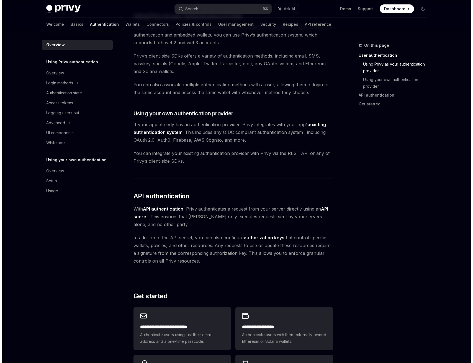
scroll to position [215, 0]
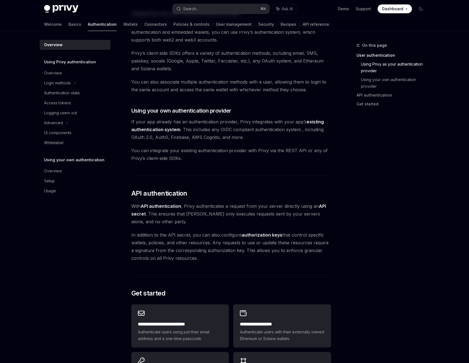
click at [236, 181] on div "Privy’s wallet system supports granular controls on who can access wallets and …" at bounding box center [231, 121] width 200 height 551
click at [190, 9] on div "Search..." at bounding box center [191, 9] width 16 height 7
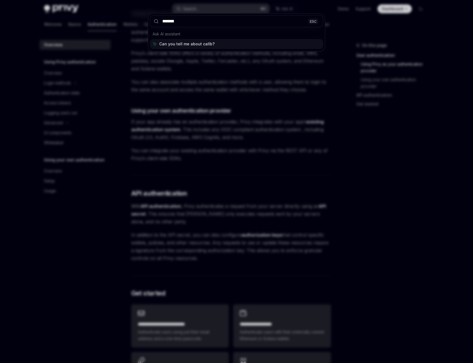
type input "********"
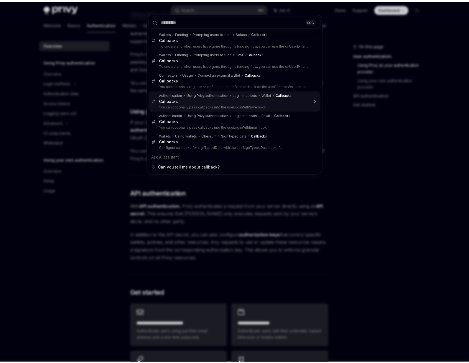
scroll to position [31, 0]
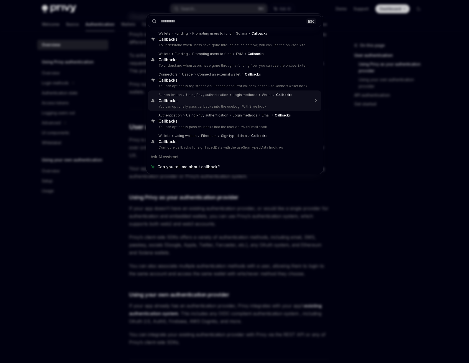
type textarea "*"
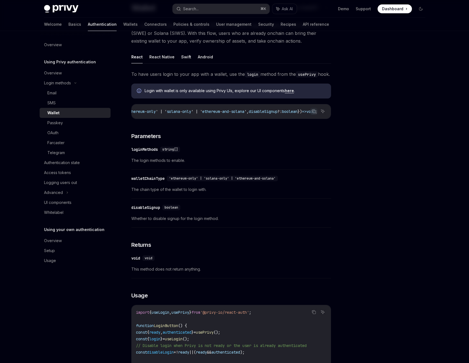
scroll to position [0, 0]
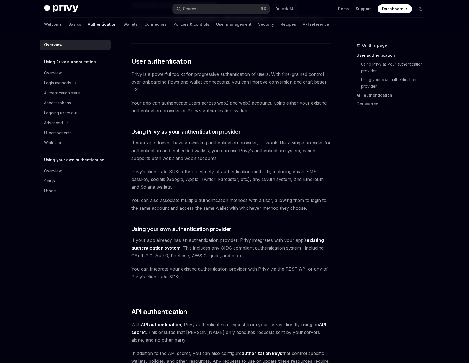
scroll to position [91, 0]
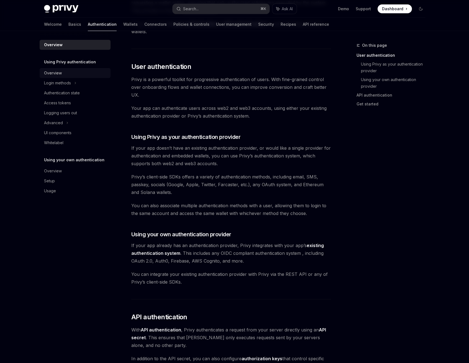
click at [60, 76] on div "Overview" at bounding box center [53, 73] width 18 height 7
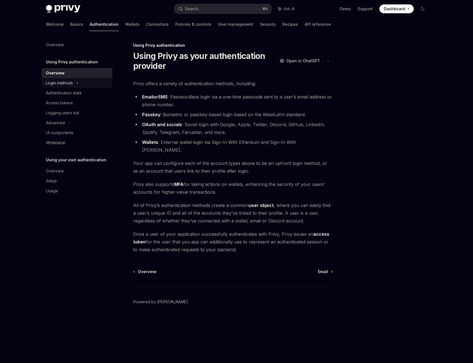
click at [59, 85] on div "Login methods" at bounding box center [59, 83] width 27 height 7
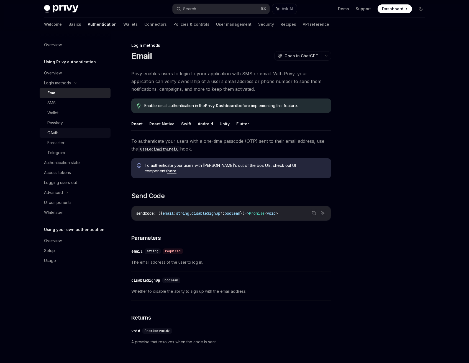
click at [56, 134] on div "OAuth" at bounding box center [52, 133] width 11 height 7
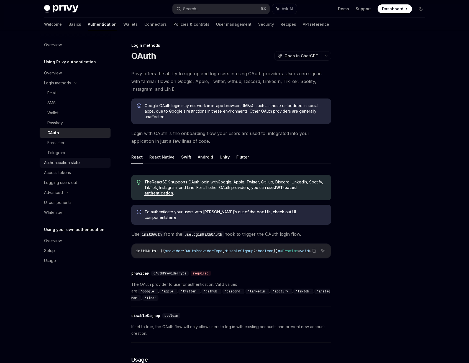
click at [63, 163] on div "Authentication state" at bounding box center [62, 163] width 36 height 7
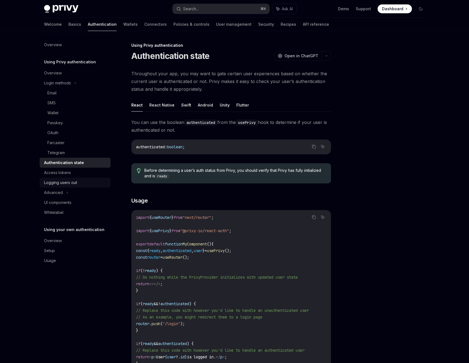
click at [63, 184] on div "Logging users out" at bounding box center [60, 182] width 33 height 7
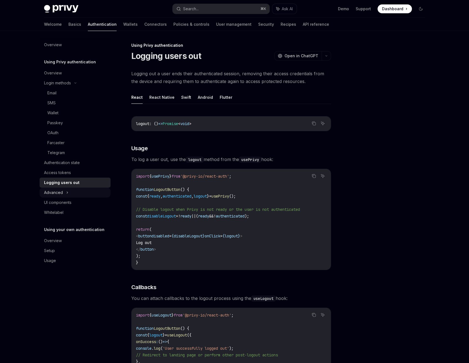
click at [61, 193] on div "Advanced" at bounding box center [53, 192] width 19 height 7
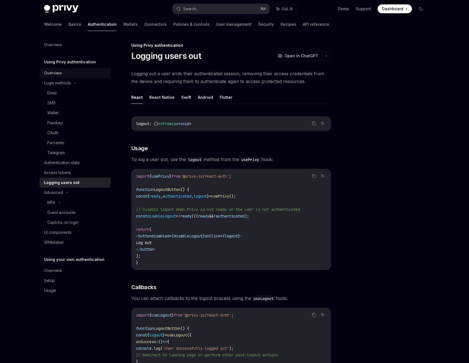
click at [59, 74] on div "Overview" at bounding box center [53, 73] width 18 height 7
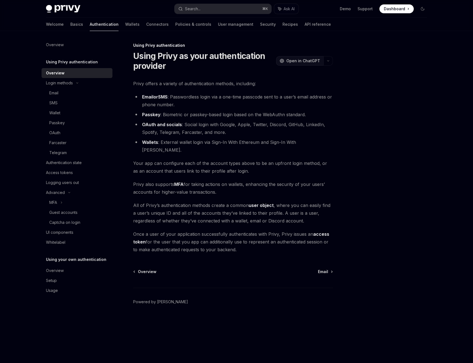
click at [297, 62] on span "Open in ChatGPT" at bounding box center [303, 61] width 34 height 6
click at [218, 22] on link "User management" at bounding box center [235, 24] width 35 height 13
type textarea "*"
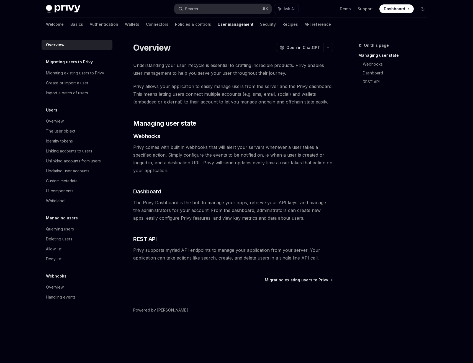
click at [195, 10] on div "Search..." at bounding box center [193, 9] width 16 height 7
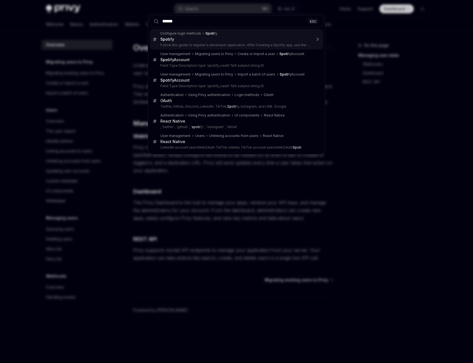
type input "*******"
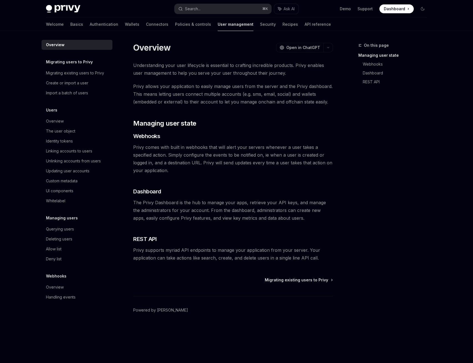
type textarea "*"
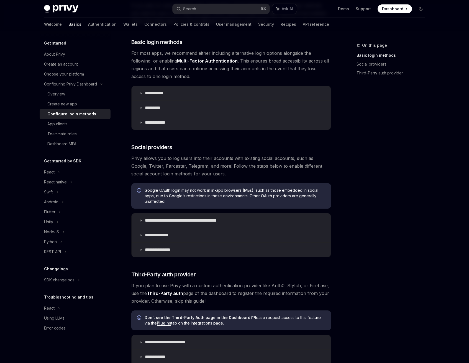
scroll to position [114, 0]
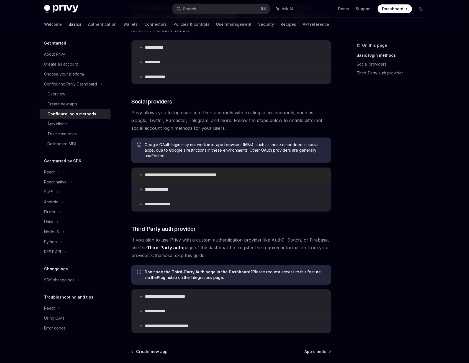
click at [141, 174] on icon at bounding box center [140, 174] width 3 height 3
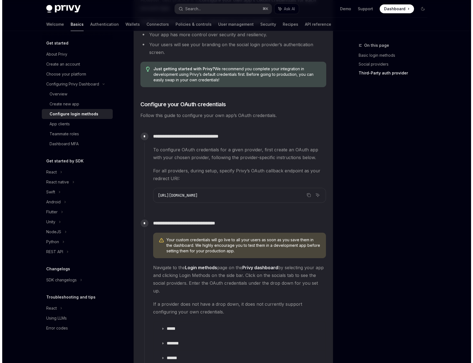
scroll to position [430, 0]
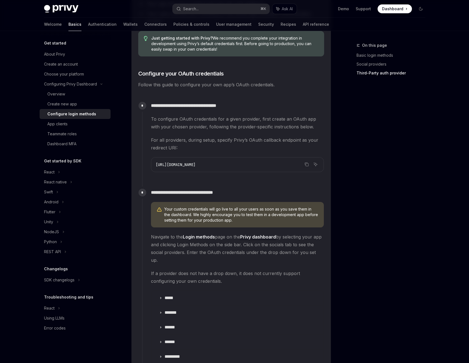
click at [291, 171] on div "[URL][DOMAIN_NAME]" at bounding box center [237, 165] width 172 height 14
click at [306, 165] on icon "Copy the contents from the code block" at bounding box center [306, 164] width 4 height 4
click at [212, 10] on button "Search... ⌘ K" at bounding box center [221, 9] width 97 height 10
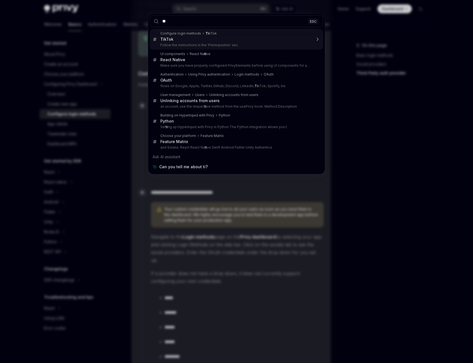
type input "***"
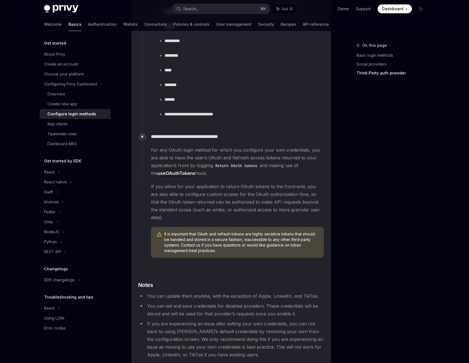
scroll to position [687, 0]
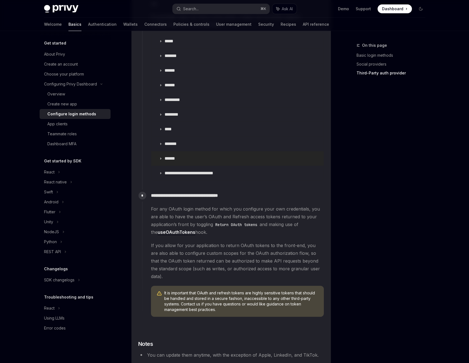
click at [159, 152] on summary "******" at bounding box center [237, 159] width 172 height 14
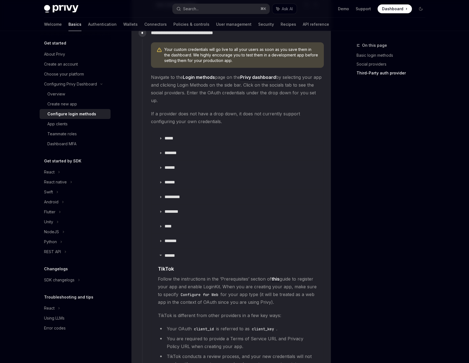
scroll to position [458, 0]
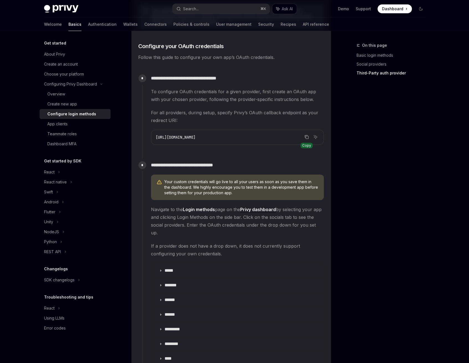
click at [307, 137] on icon "Copy the contents from the code block" at bounding box center [306, 137] width 4 height 4
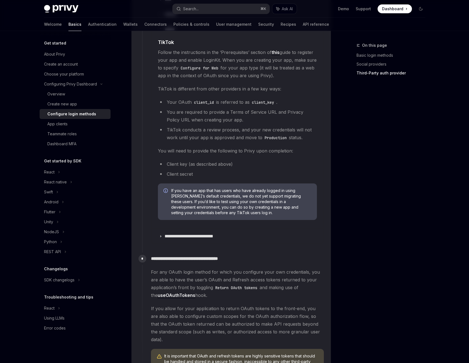
scroll to position [816, 0]
